Goal: Task Accomplishment & Management: Use online tool/utility

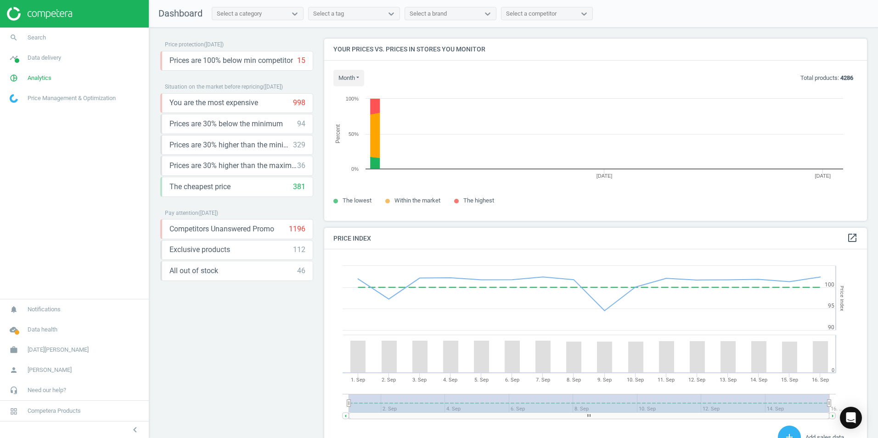
scroll to position [196, 550]
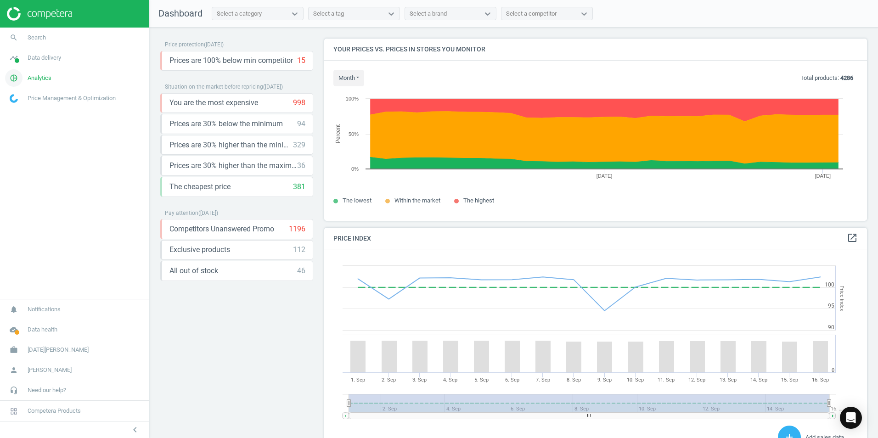
click at [45, 82] on link "pie_chart_outlined Analytics" at bounding box center [74, 78] width 149 height 20
click at [28, 110] on span "Products" at bounding box center [21, 111] width 22 height 7
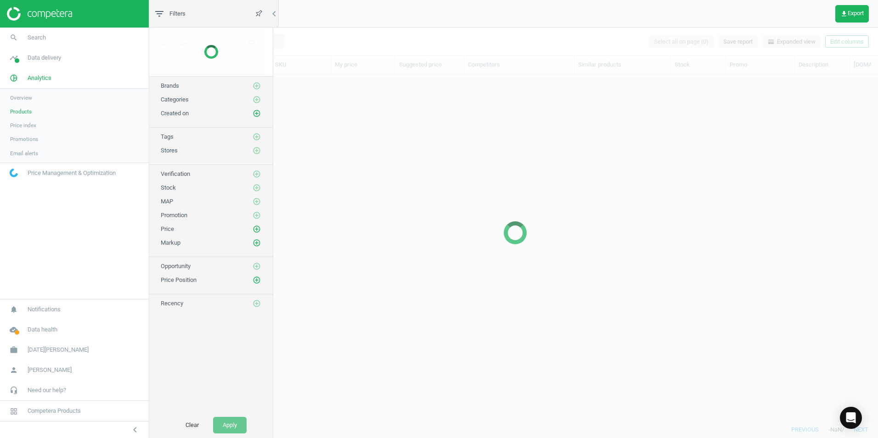
scroll to position [333, 719]
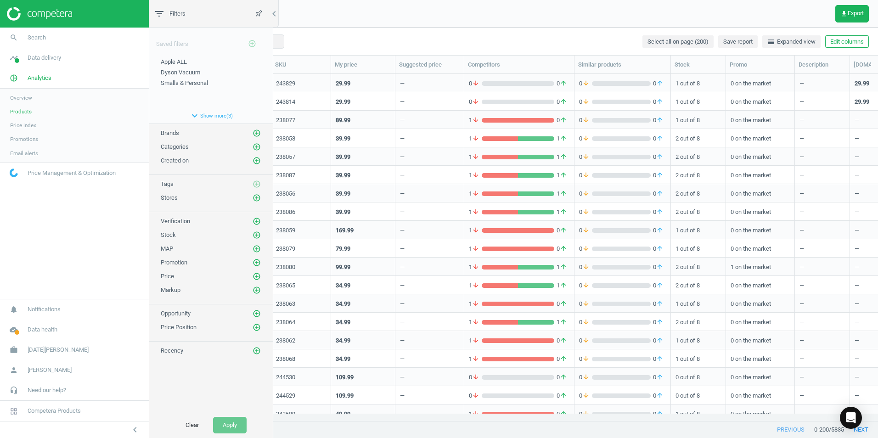
click at [180, 149] on span "Categories" at bounding box center [175, 146] width 28 height 7
click at [253, 148] on icon "add_circle_outline" at bounding box center [257, 147] width 8 height 8
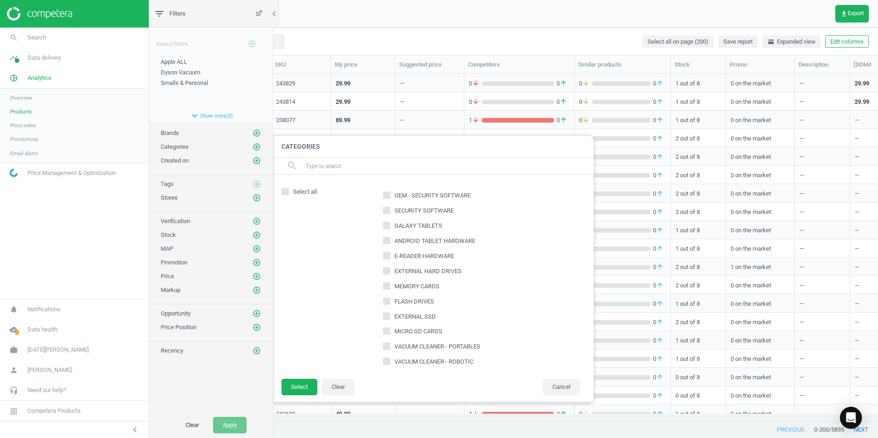
click at [325, 169] on input "text" at bounding box center [446, 166] width 282 height 15
type input "desktop"
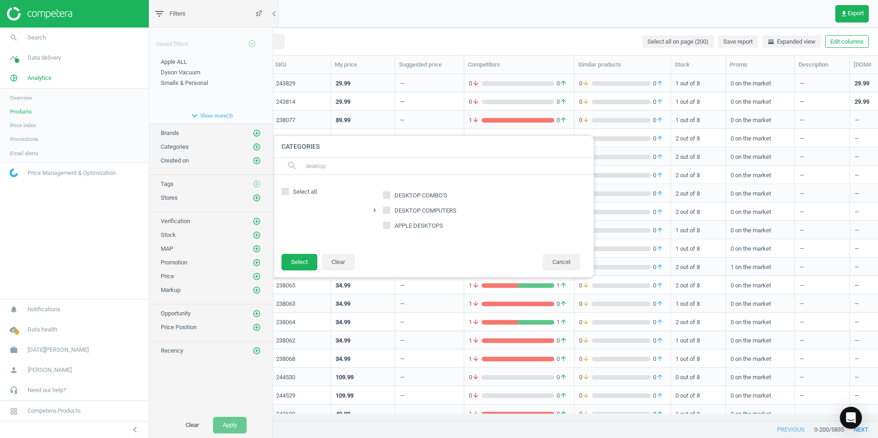
click at [389, 209] on input "DESKTOP COMPUTERS" at bounding box center [387, 210] width 6 height 6
checkbox input "true"
click at [337, 170] on input "desktop" at bounding box center [446, 166] width 282 height 15
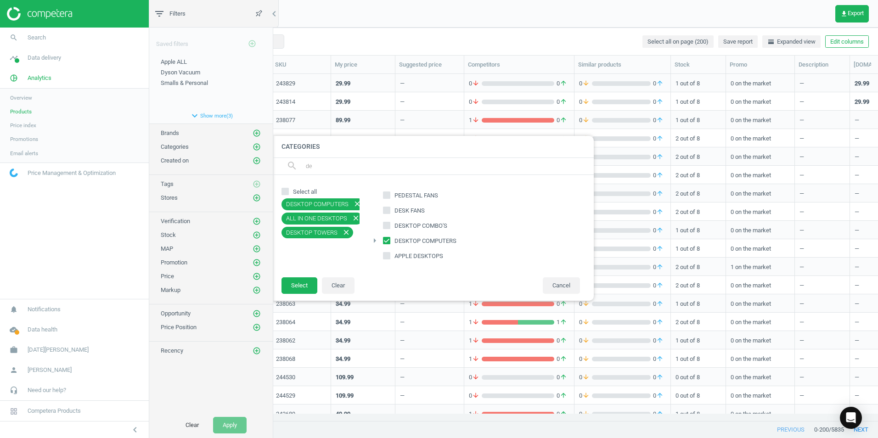
type input "d"
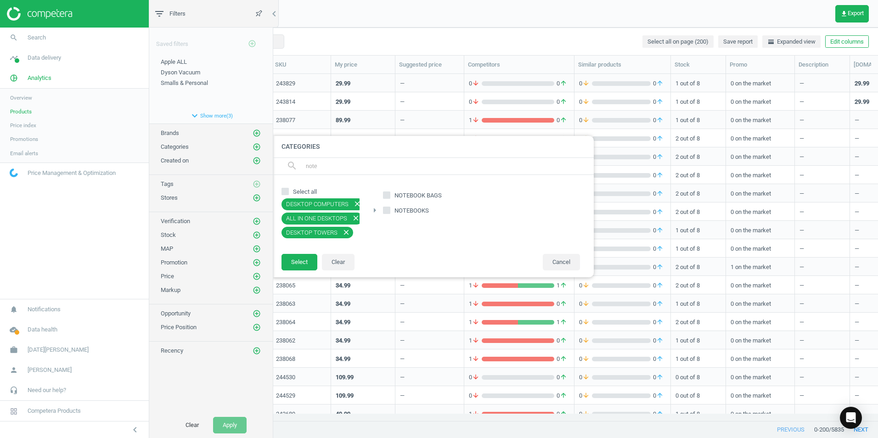
type input "notebook"
click at [388, 210] on input "NOTEBOOKS" at bounding box center [387, 210] width 6 height 6
checkbox input "true"
click at [300, 269] on button "Select" at bounding box center [300, 263] width 36 height 17
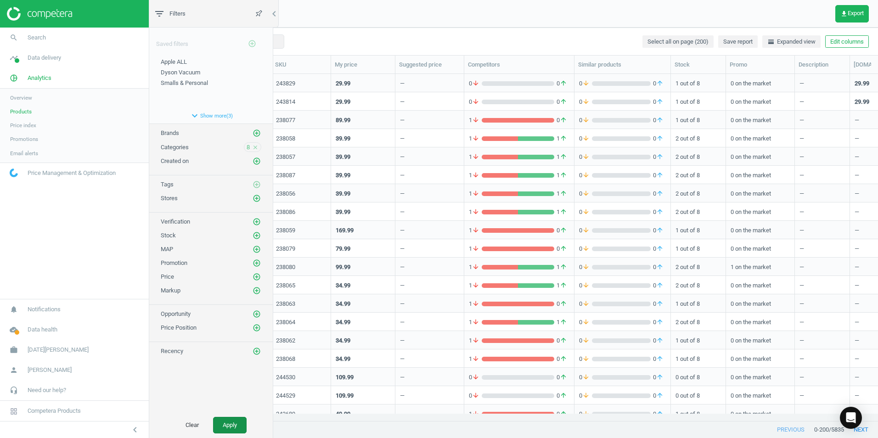
click at [234, 423] on button "Apply" at bounding box center [230, 425] width 34 height 17
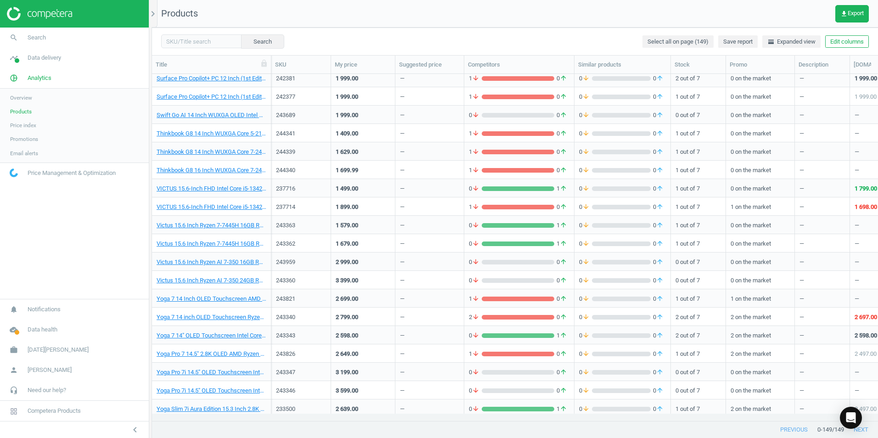
scroll to position [2398, 0]
